Goal: Check status: Check status

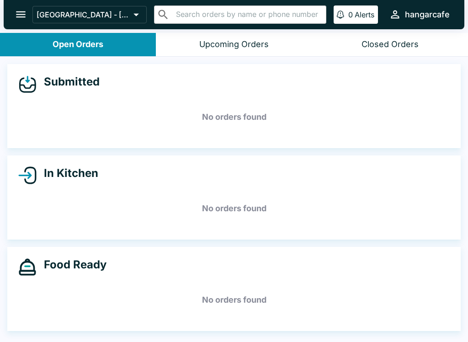
scroll to position [1, 0]
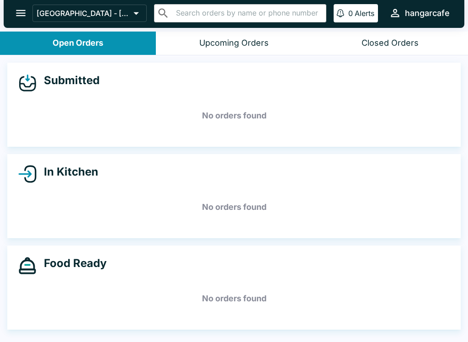
click at [112, 36] on button "Open Orders" at bounding box center [78, 43] width 156 height 23
click at [227, 33] on button "Upcoming Orders" at bounding box center [234, 43] width 156 height 23
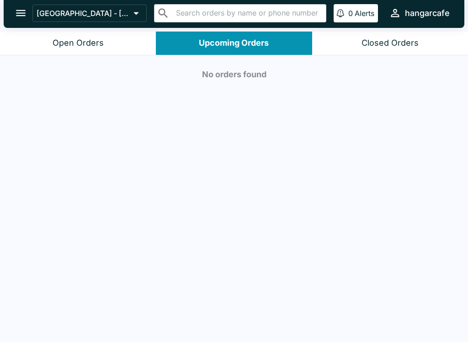
click at [92, 30] on header "[GEOGRAPHIC_DATA] - [GEOGRAPHIC_DATA] ​ ​ 0 Alerts hangarcafe" at bounding box center [234, 15] width 468 height 33
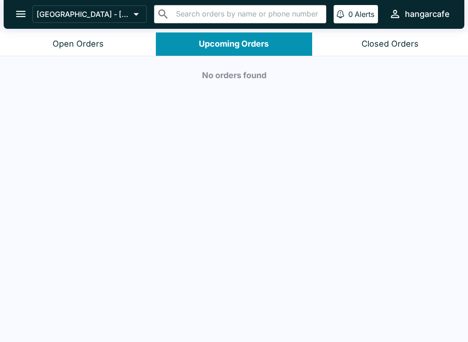
click at [21, 18] on icon "open drawer" at bounding box center [21, 14] width 12 height 12
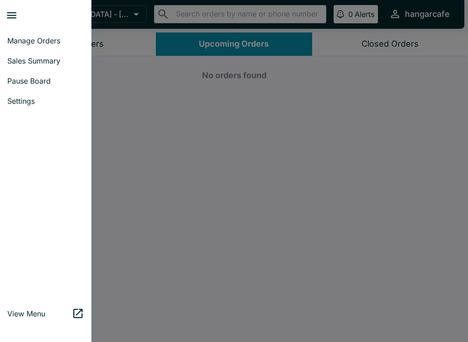
click at [44, 62] on span "Sales Summary" at bounding box center [45, 60] width 77 height 9
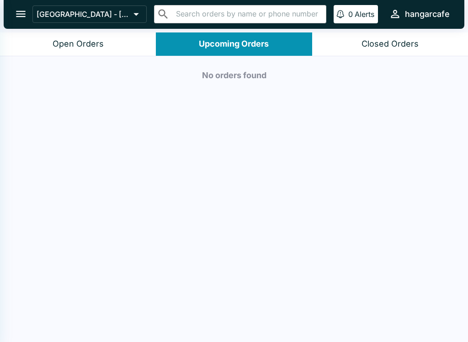
select select "03:00"
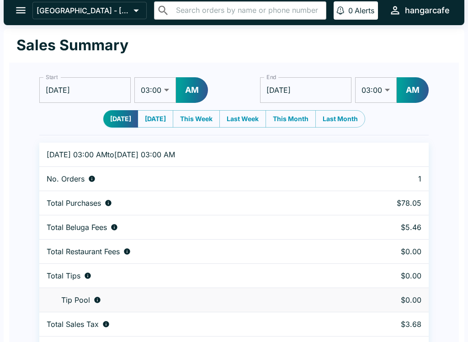
scroll to position [28, 0]
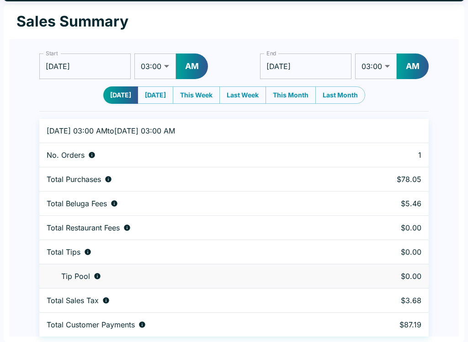
click at [449, 24] on div "Sales Summary" at bounding box center [234, 22] width 450 height 34
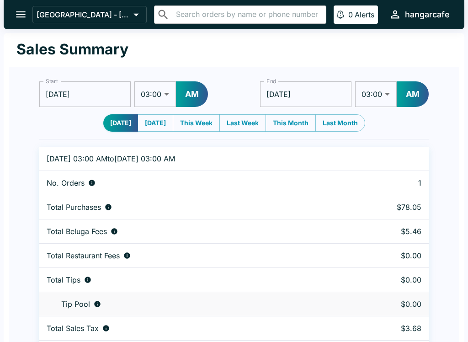
click at [23, 15] on icon "open drawer" at bounding box center [21, 14] width 10 height 6
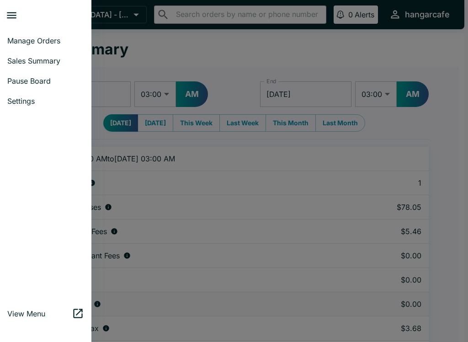
click at [44, 43] on span "Manage Orders" at bounding box center [45, 40] width 77 height 9
